Goal: Transaction & Acquisition: Subscribe to service/newsletter

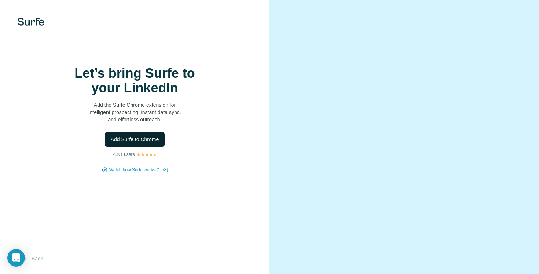
click at [130, 143] on span "Add Surfe to Chrome" at bounding box center [135, 139] width 48 height 7
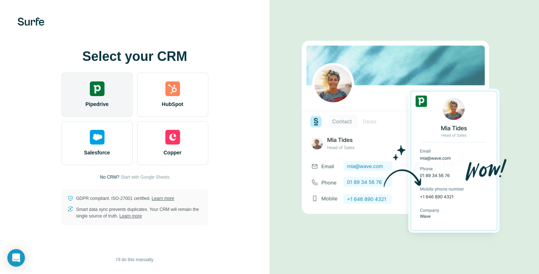
click at [94, 102] on span "Pipedrive" at bounding box center [96, 104] width 23 height 7
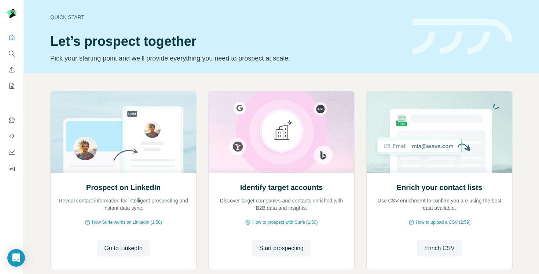
click at [94, 74] on div "Prospect on LinkedIn Reveal contact information for intelligent prospecting and…" at bounding box center [282, 195] width 516 height 244
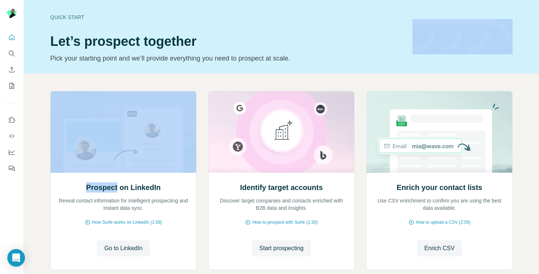
click at [94, 74] on div "Prospect on LinkedIn Reveal contact information for intelligent prospecting and…" at bounding box center [282, 195] width 516 height 244
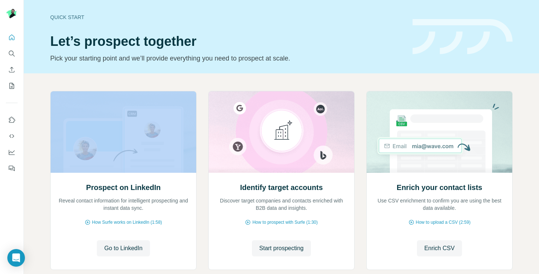
click at [94, 74] on div "Prospect on LinkedIn Reveal contact information for intelligent prospecting and…" at bounding box center [282, 195] width 516 height 244
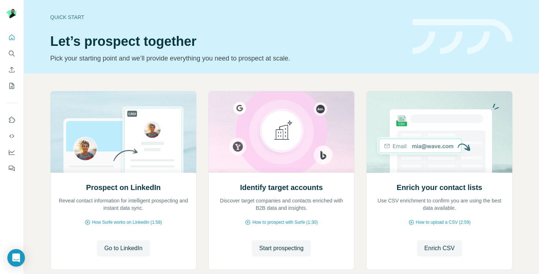
click at [98, 62] on p "Pick your starting point and we’ll provide everything you need to prospect at s…" at bounding box center [227, 58] width 354 height 10
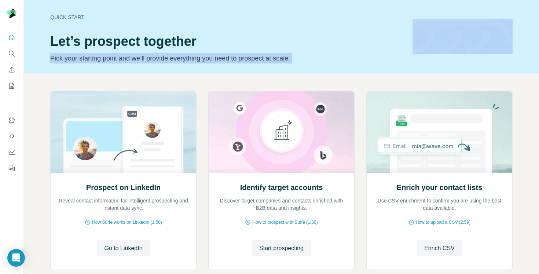
click at [98, 62] on p "Pick your starting point and we’ll provide everything you need to prospect at s…" at bounding box center [227, 58] width 354 height 10
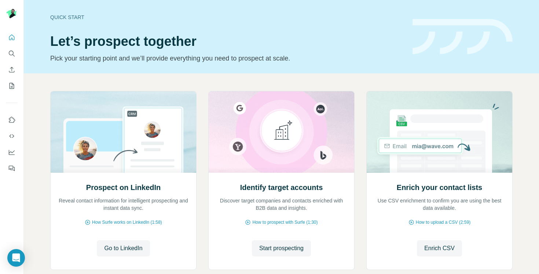
click at [99, 47] on h1 "Let’s prospect together" at bounding box center [227, 41] width 354 height 15
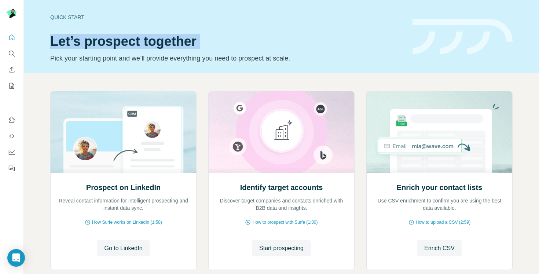
click at [99, 47] on h1 "Let’s prospect together" at bounding box center [227, 41] width 354 height 15
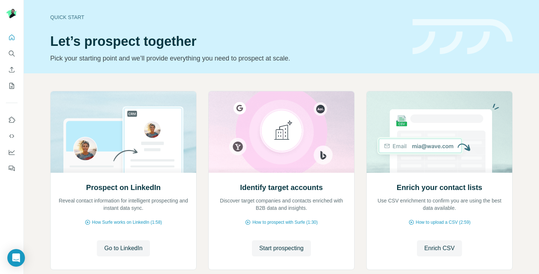
click at [91, 55] on p "Pick your starting point and we’ll provide everything you need to prospect at s…" at bounding box center [227, 58] width 354 height 10
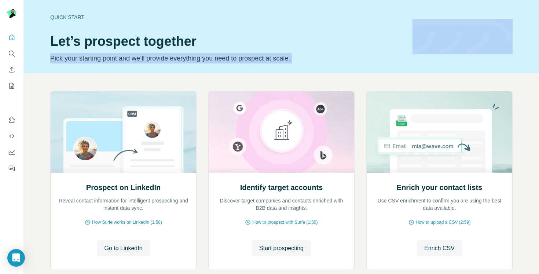
click at [91, 55] on p "Pick your starting point and we’ll provide everything you need to prospect at s…" at bounding box center [227, 58] width 354 height 10
click at [99, 57] on p "Pick your starting point and we’ll provide everything you need to prospect at s…" at bounding box center [227, 58] width 354 height 10
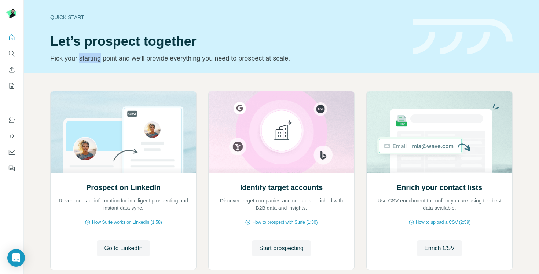
click at [99, 57] on p "Pick your starting point and we’ll provide everything you need to prospect at s…" at bounding box center [227, 58] width 354 height 10
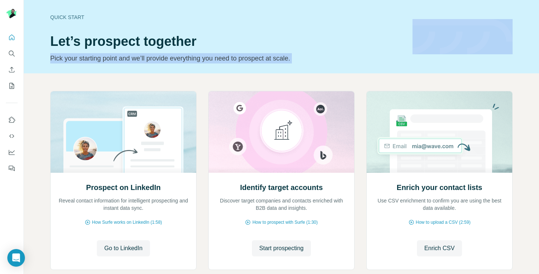
click at [99, 57] on p "Pick your starting point and we’ll provide everything you need to prospect at s…" at bounding box center [227, 58] width 354 height 10
click at [103, 57] on p "Pick your starting point and we’ll provide everything you need to prospect at s…" at bounding box center [227, 58] width 354 height 10
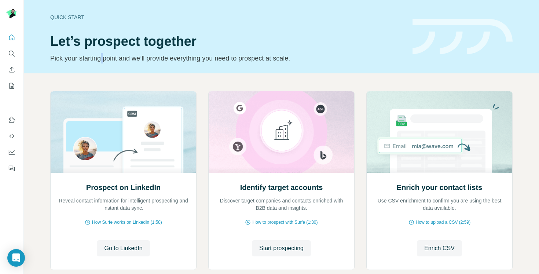
click at [103, 57] on p "Pick your starting point and we’ll provide everything you need to prospect at s…" at bounding box center [227, 58] width 354 height 10
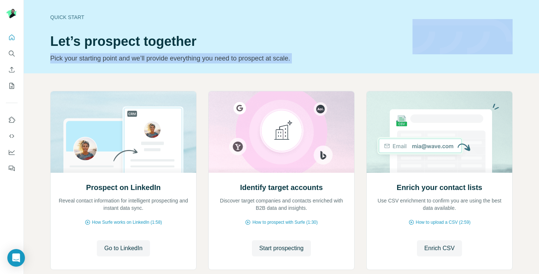
click at [103, 57] on p "Pick your starting point and we’ll provide everything you need to prospect at s…" at bounding box center [227, 58] width 354 height 10
click at [113, 57] on p "Pick your starting point and we’ll provide everything you need to prospect at s…" at bounding box center [227, 58] width 354 height 10
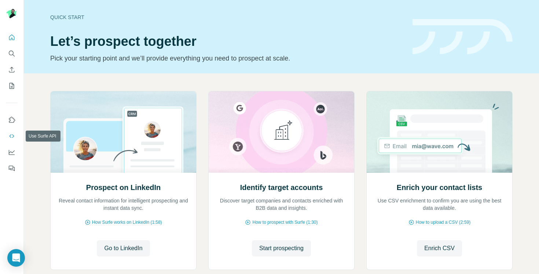
click at [12, 138] on icon "Use Surfe API" at bounding box center [11, 135] width 7 height 7
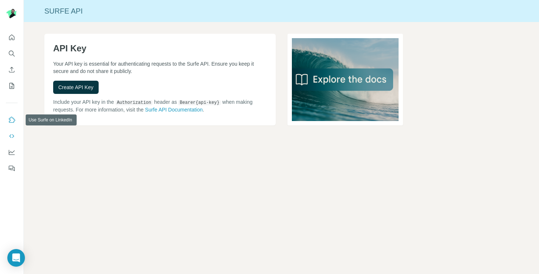
click at [15, 122] on icon "Use Surfe on LinkedIn" at bounding box center [11, 119] width 7 height 7
click at [15, 123] on button "Use Surfe on LinkedIn" at bounding box center [12, 119] width 12 height 13
